Goal: Check status: Check status

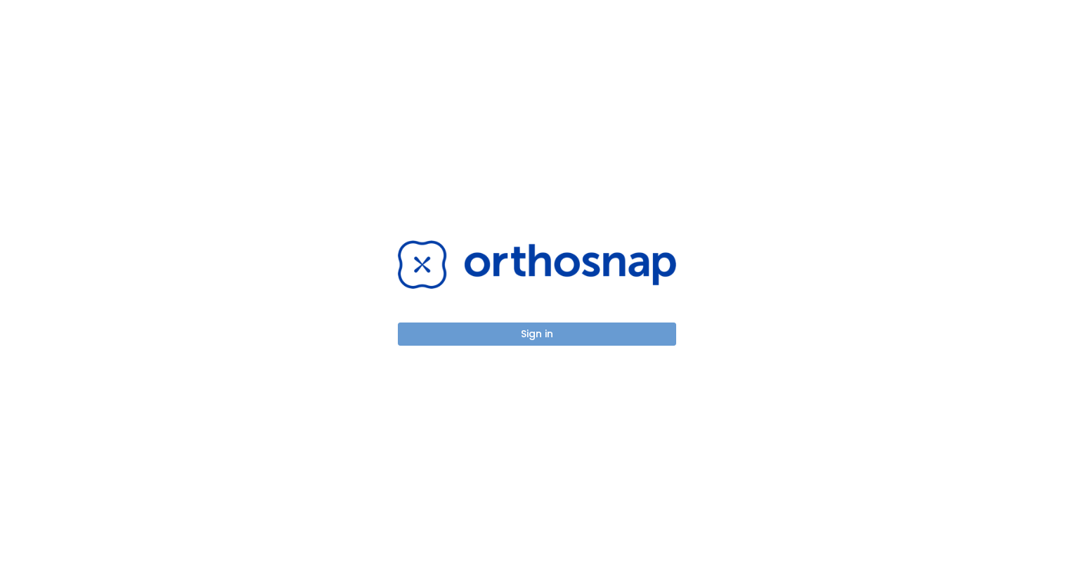
click at [518, 340] on button "Sign in" at bounding box center [537, 334] width 278 height 23
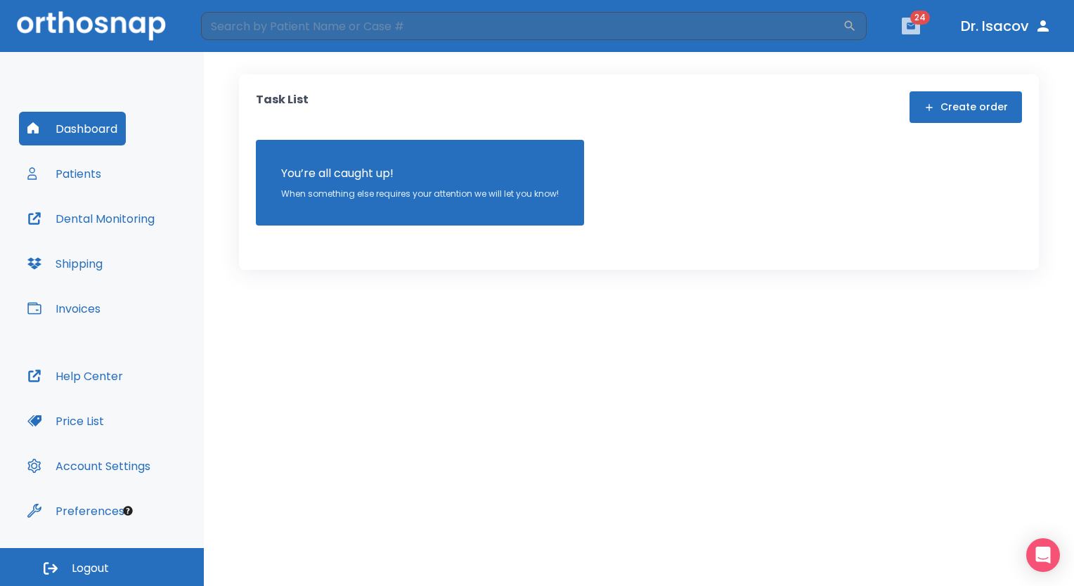
click at [917, 25] on button "button" at bounding box center [911, 26] width 18 height 17
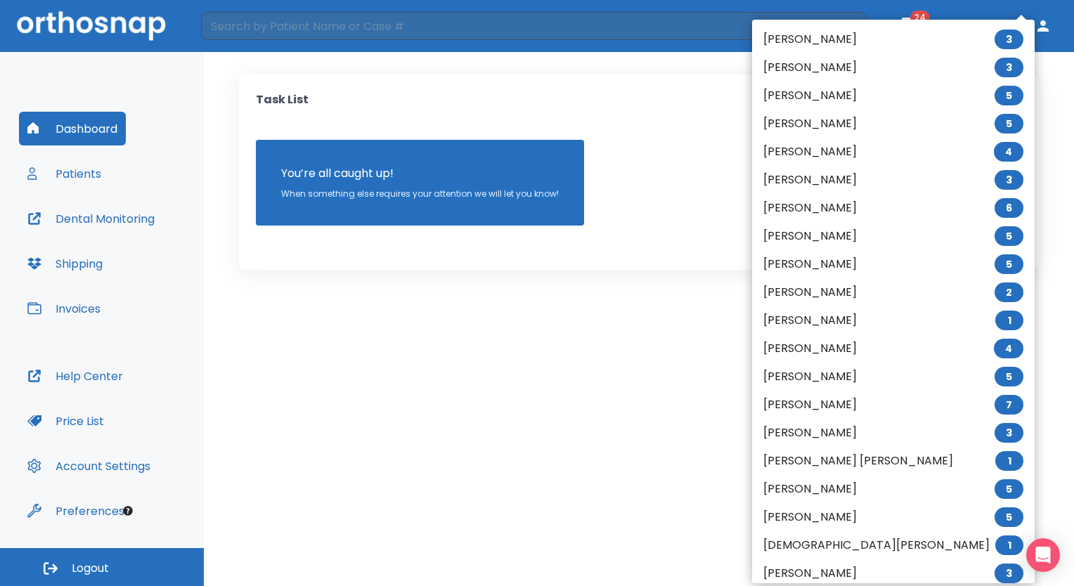
click at [548, 429] on div at bounding box center [537, 293] width 1074 height 586
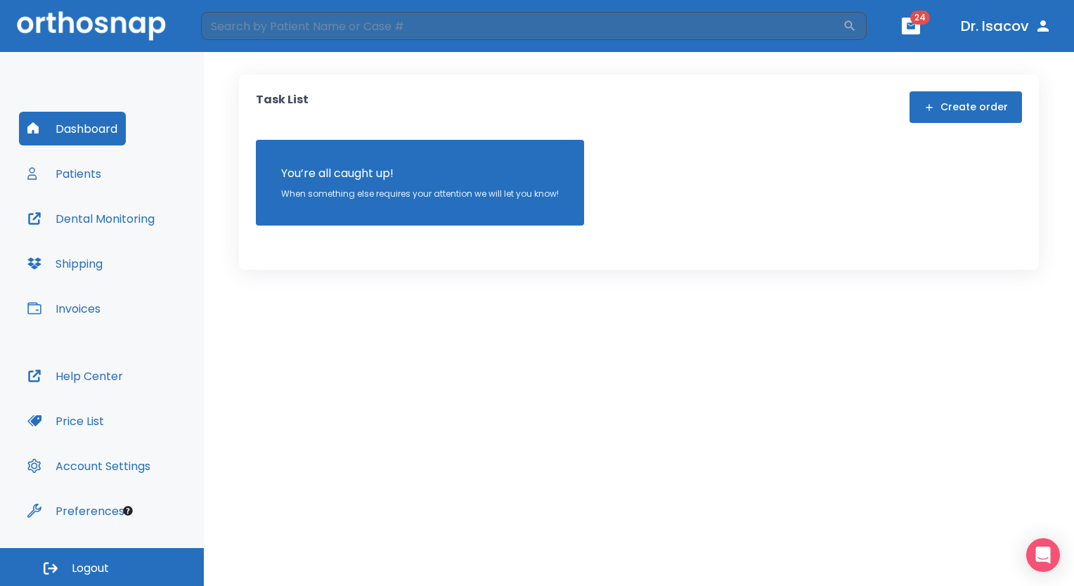
click at [907, 24] on icon "button" at bounding box center [911, 25] width 8 height 6
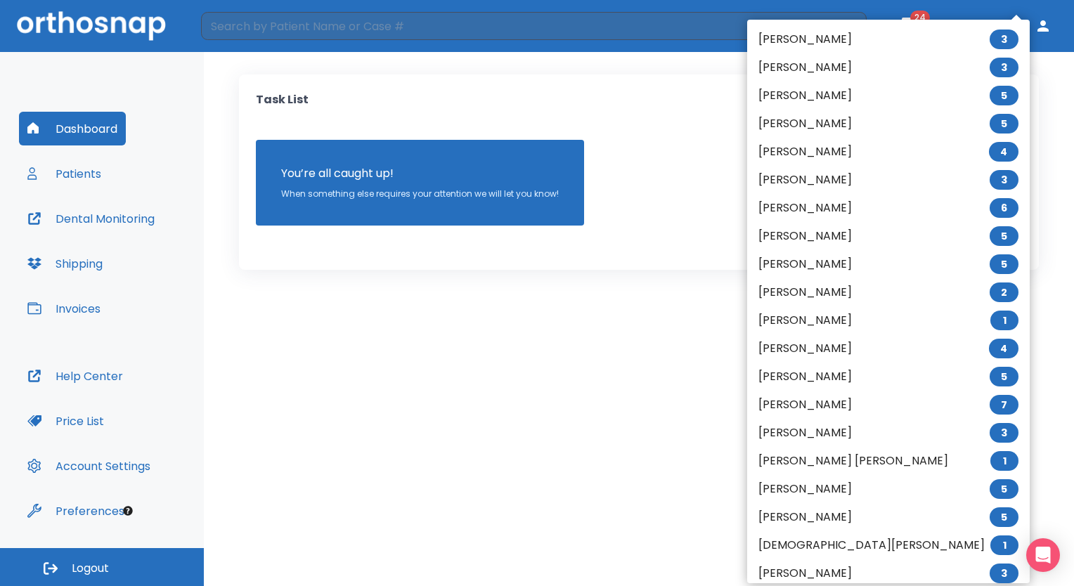
click at [838, 466] on li "[PERSON_NAME] [PERSON_NAME] 1" at bounding box center [888, 461] width 283 height 28
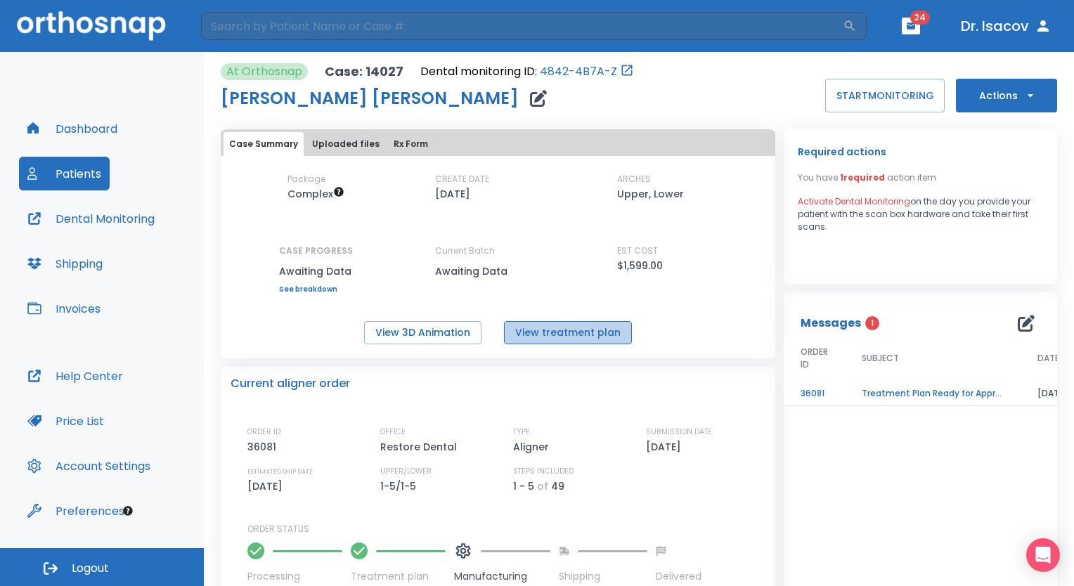
click at [621, 332] on button "View treatment plan" at bounding box center [568, 332] width 128 height 23
